Goal: Information Seeking & Learning: Find specific fact

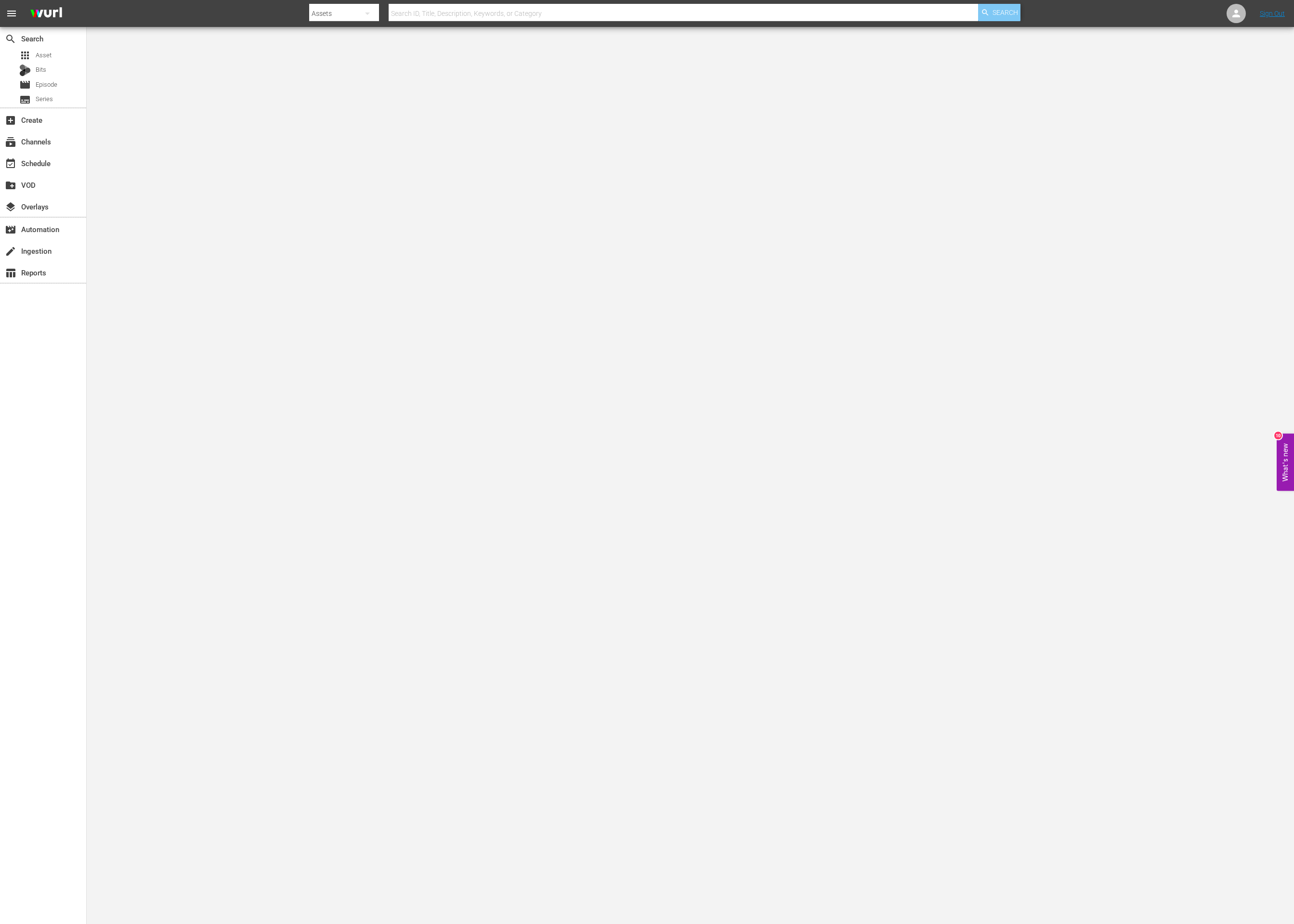
click at [1002, 12] on span "Search" at bounding box center [1005, 12] width 26 height 17
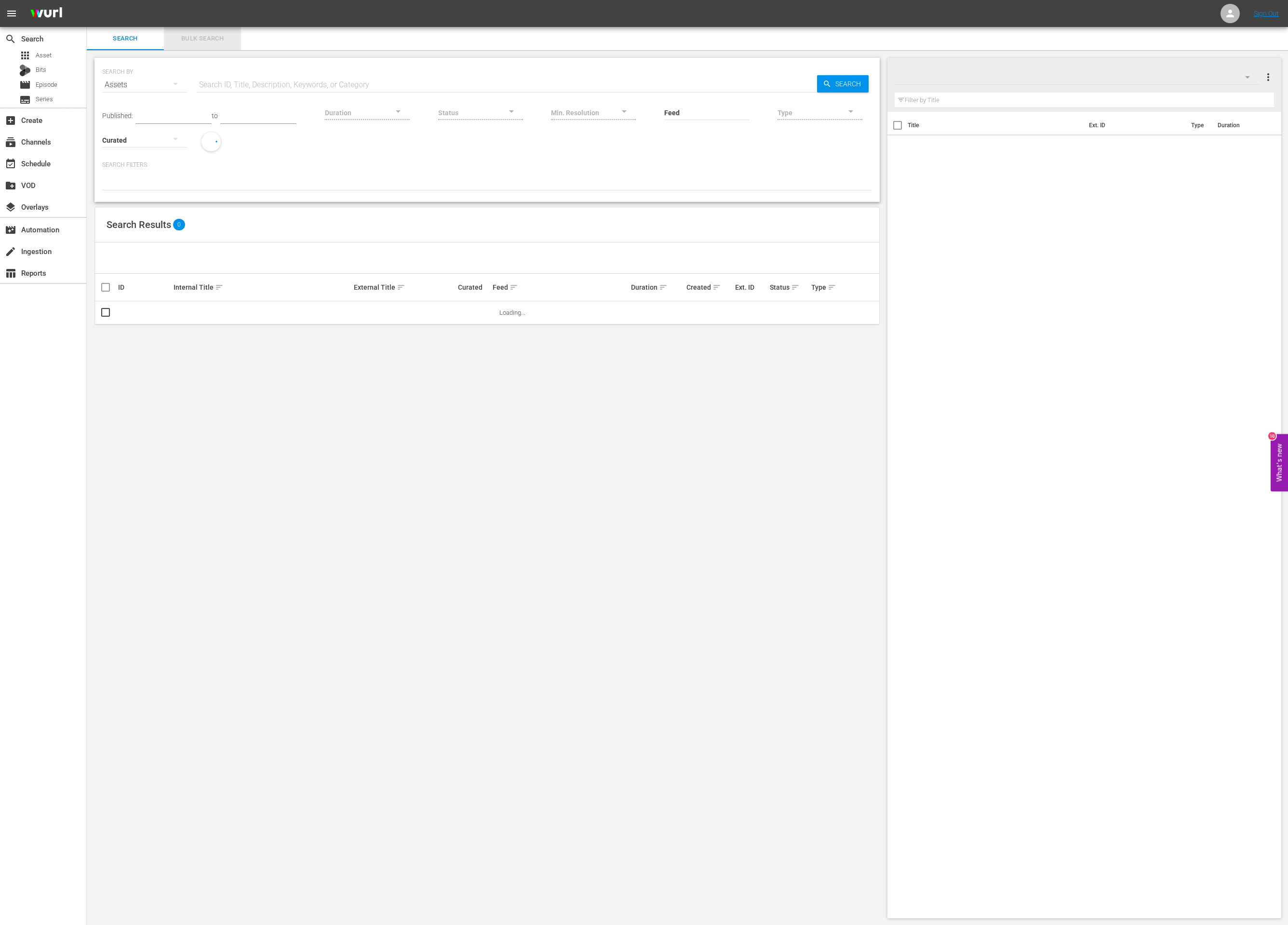
click at [194, 44] on button "Bulk Search" at bounding box center [202, 38] width 77 height 23
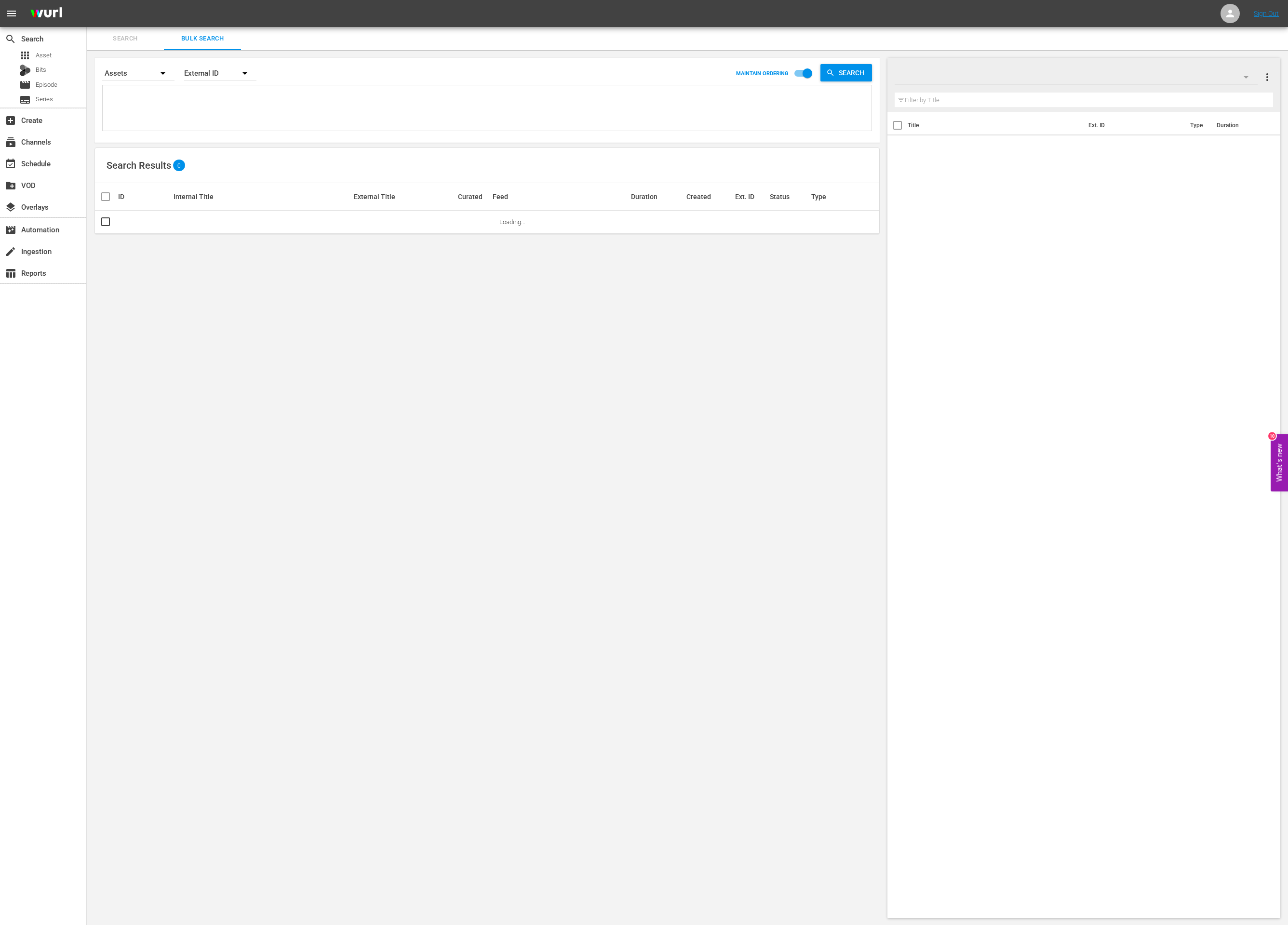
click at [169, 103] on textarea at bounding box center [488, 109] width 766 height 44
paste textarea "102442, 102443, 102444, 102445, 105874, 105875, 105876, 105876, 105877, 105877,…"
type textarea "102442, 102443, 102444, 102445, 105874, 105875, 105876, 105876, 105877, 105877,…"
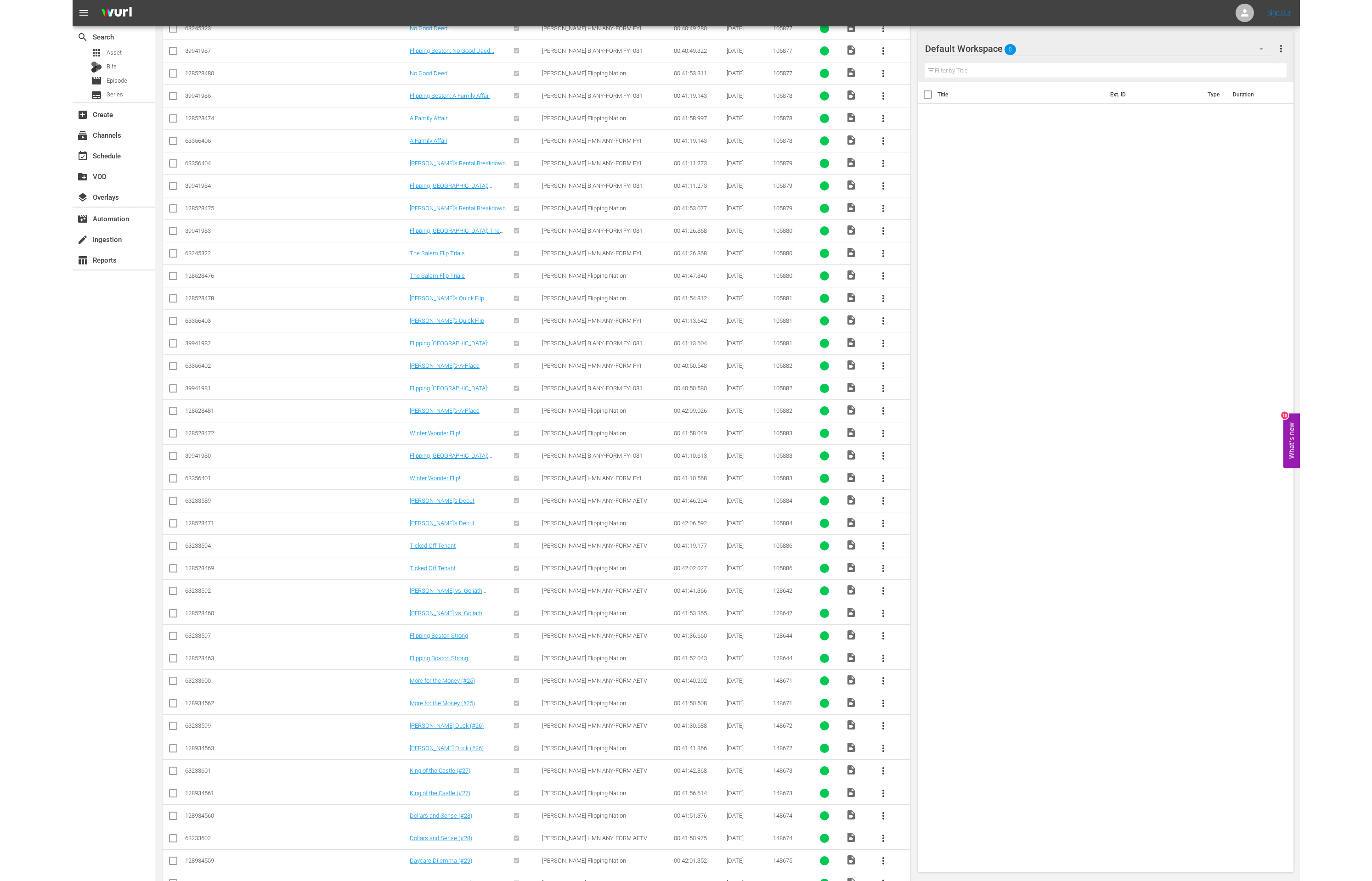
scroll to position [686, 0]
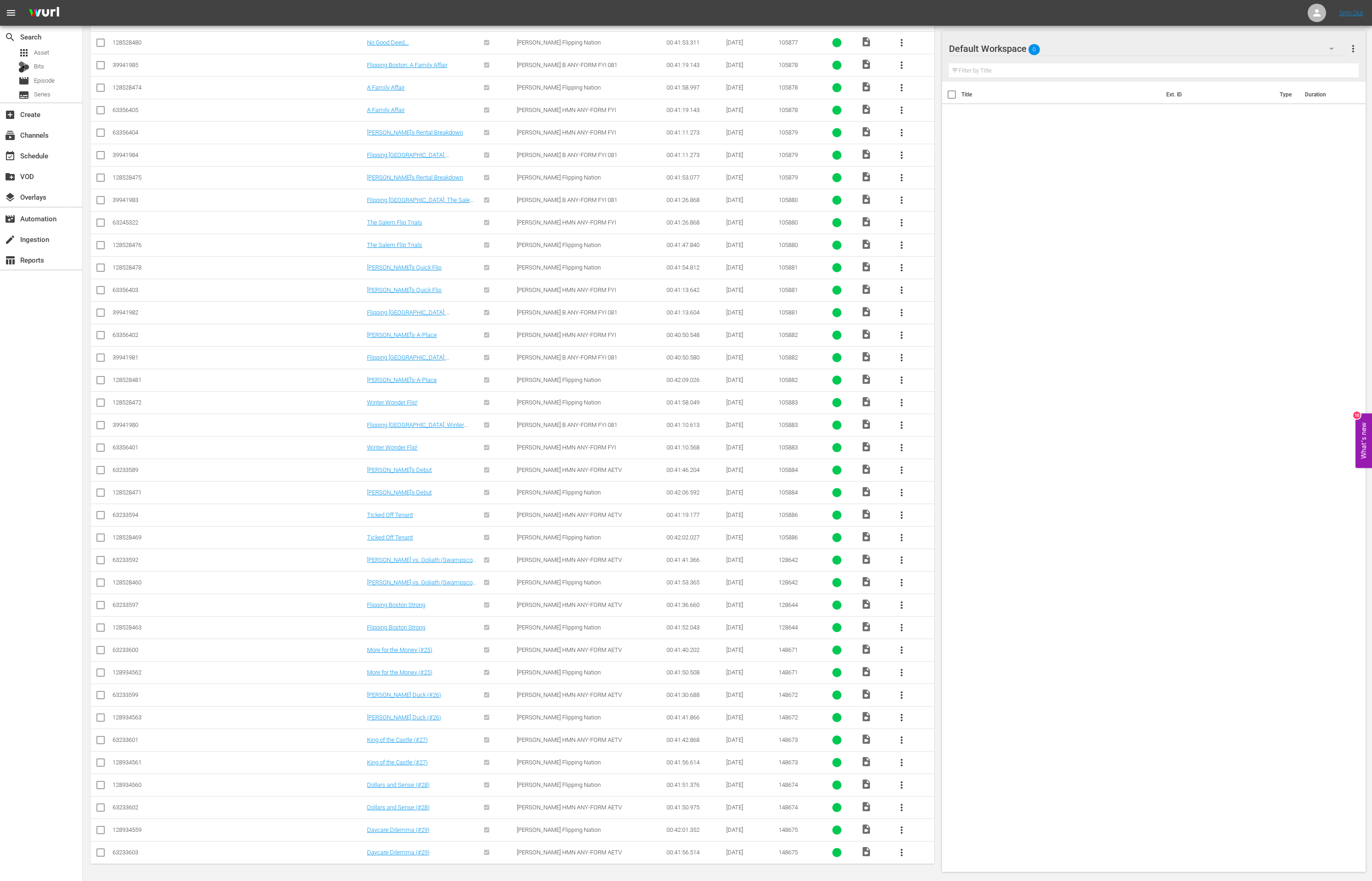
type textarea "102442, 102443, 102444, 102445, 105874, 105875, 105876, 105876, 105877, 105877,…"
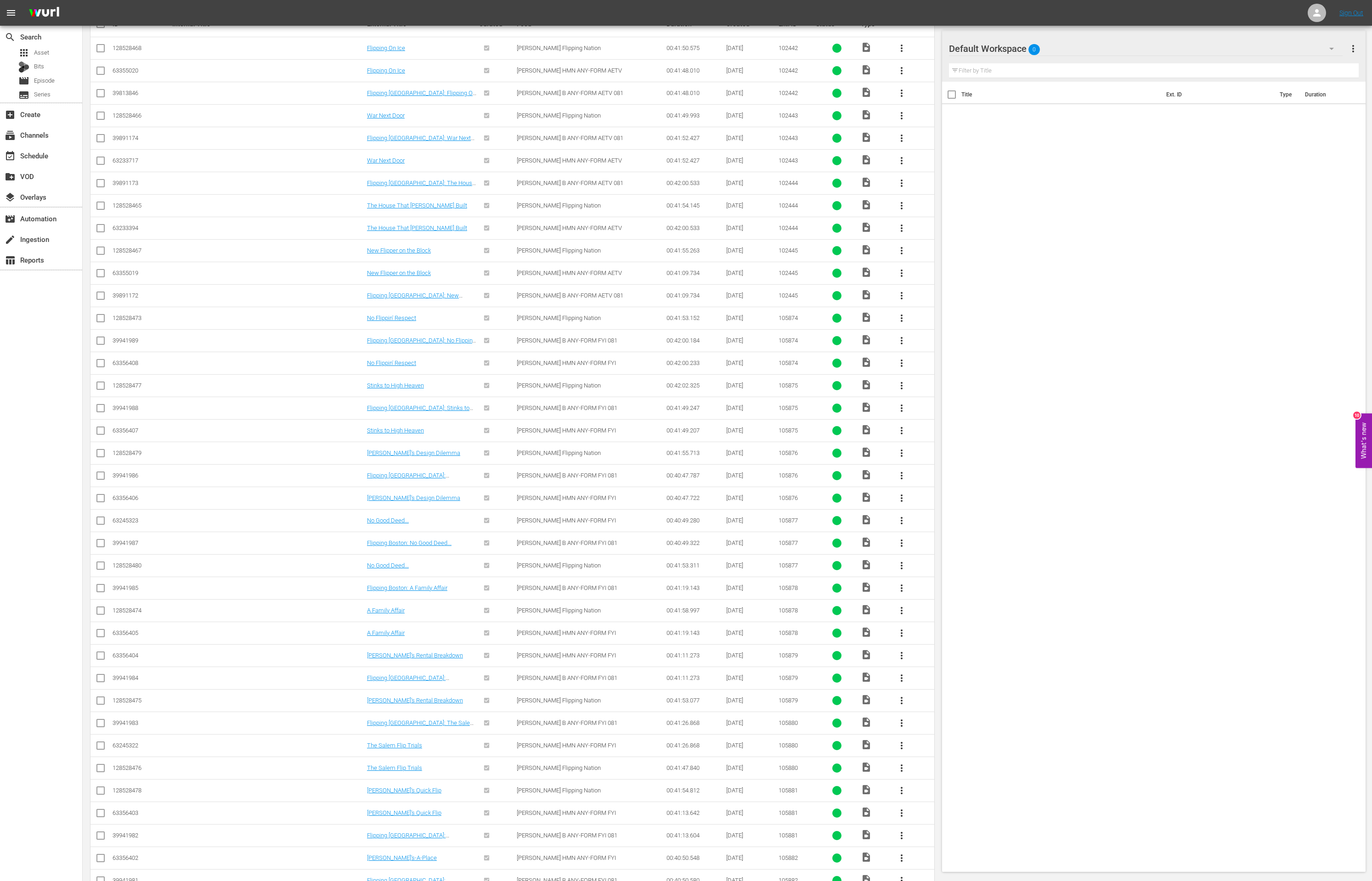
scroll to position [0, 0]
